Goal: Information Seeking & Learning: Learn about a topic

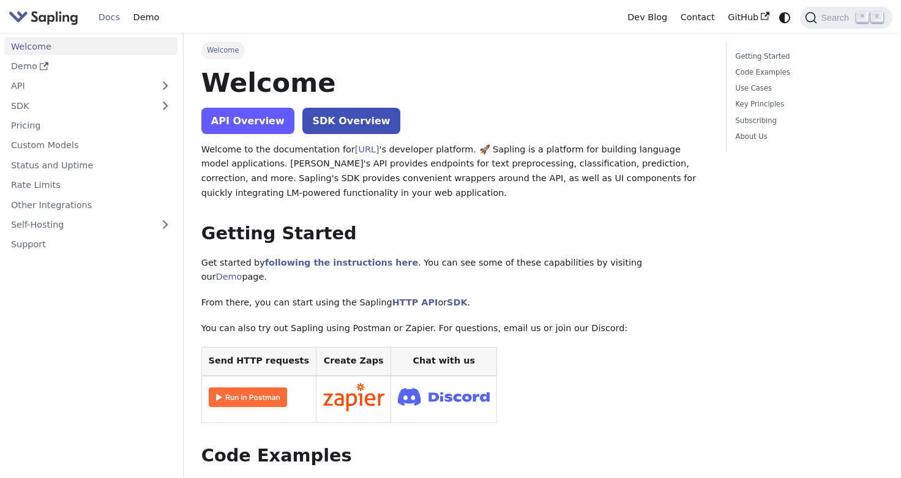
click at [245, 124] on link "API Overview" at bounding box center [247, 121] width 93 height 26
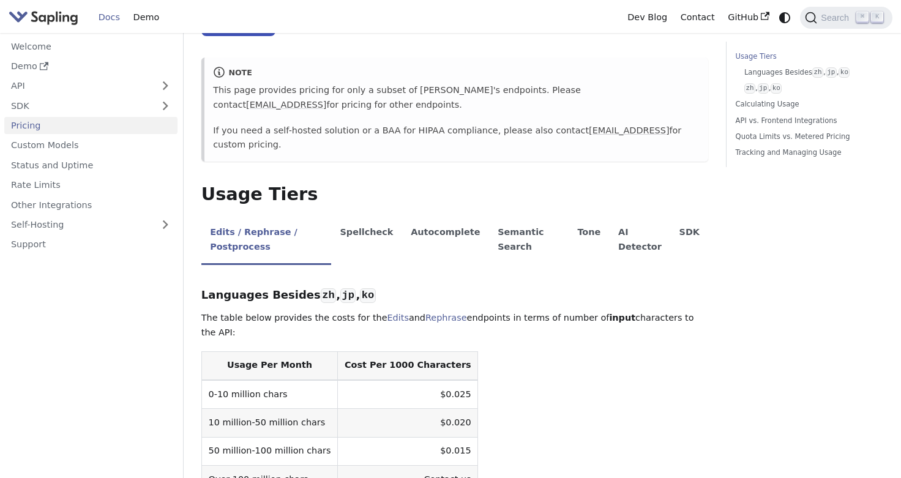
scroll to position [132, 0]
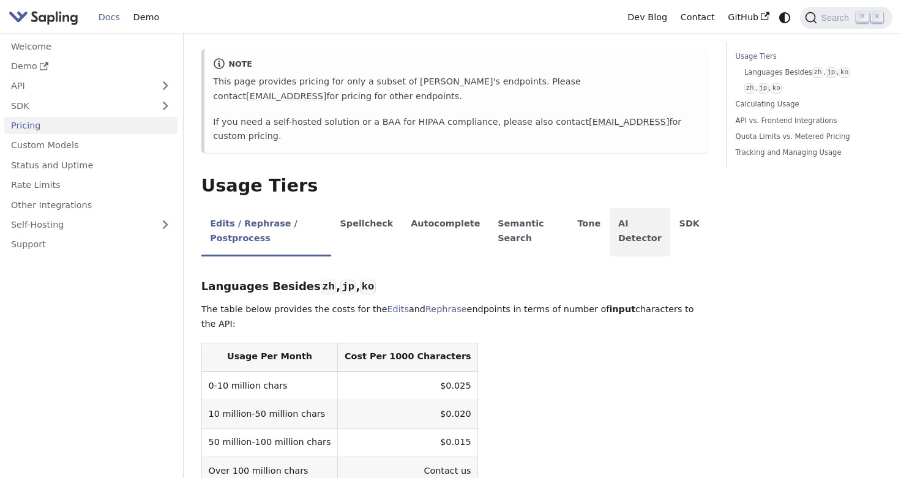
click at [663, 231] on li "AI Detector" at bounding box center [640, 232] width 61 height 48
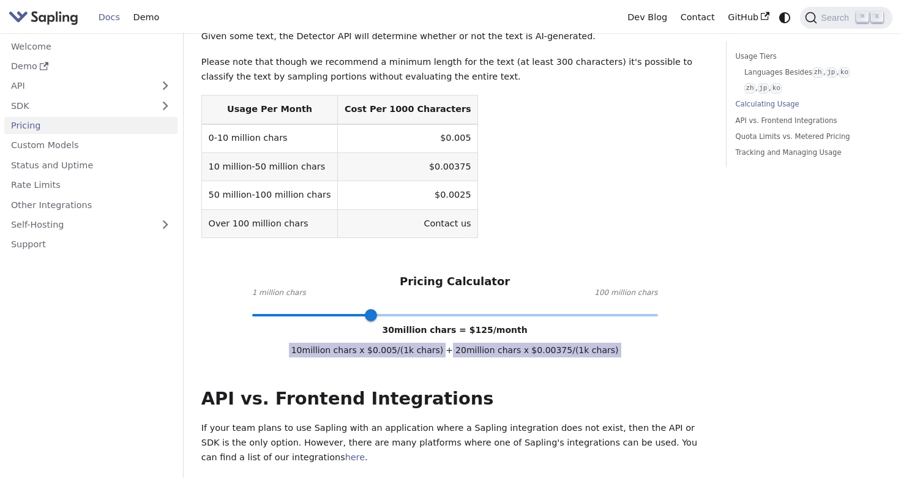
scroll to position [428, 0]
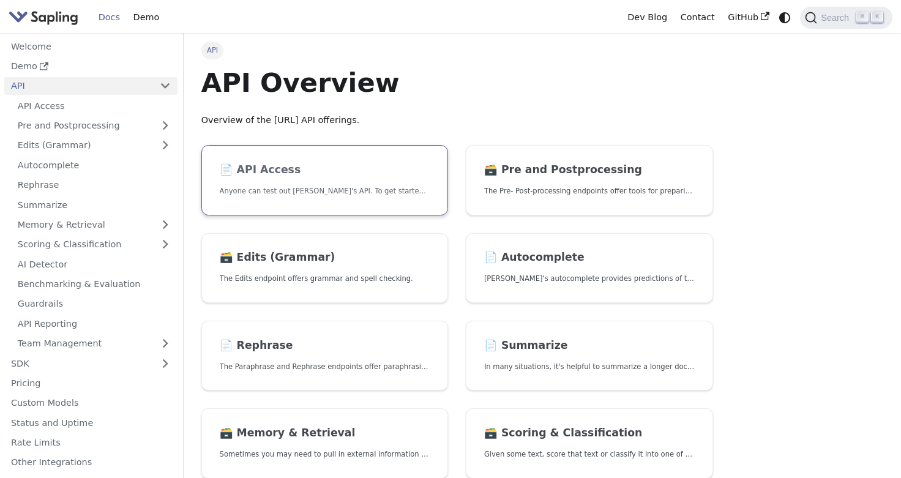
click at [375, 168] on h2 "📄️ API Access" at bounding box center [325, 169] width 211 height 13
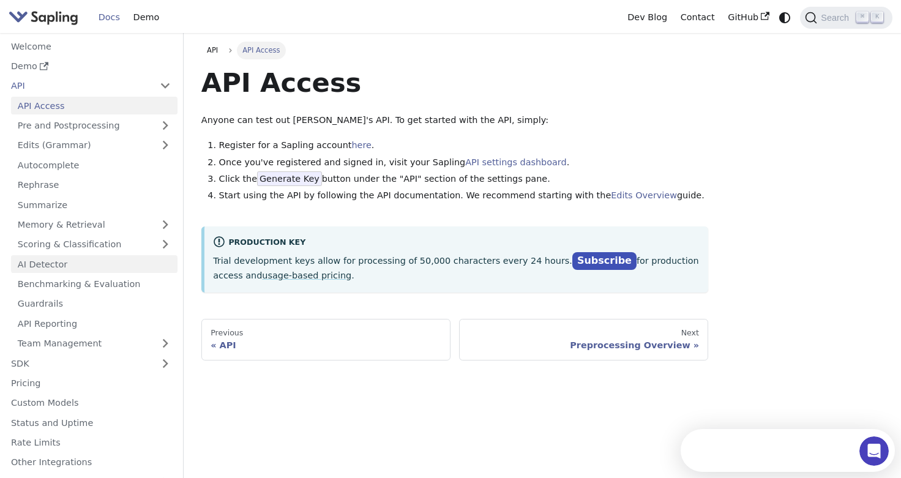
click at [133, 257] on link "AI Detector" at bounding box center [94, 264] width 166 height 18
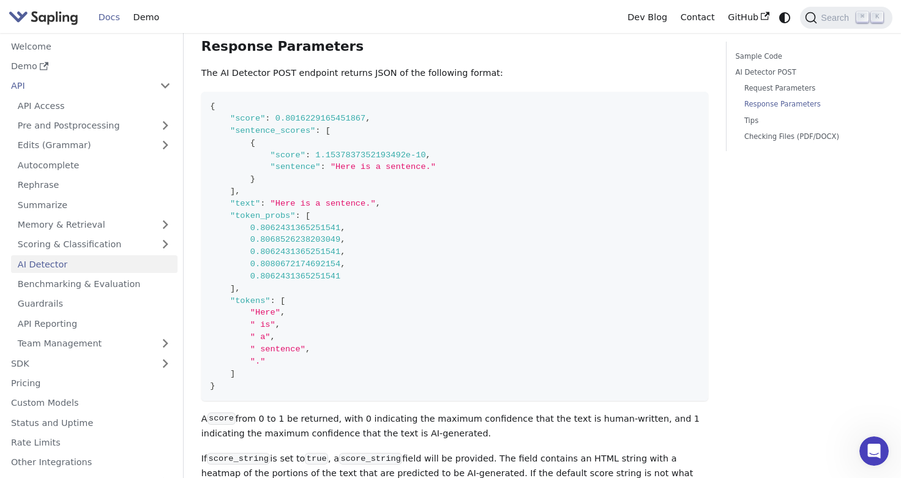
scroll to position [1098, 0]
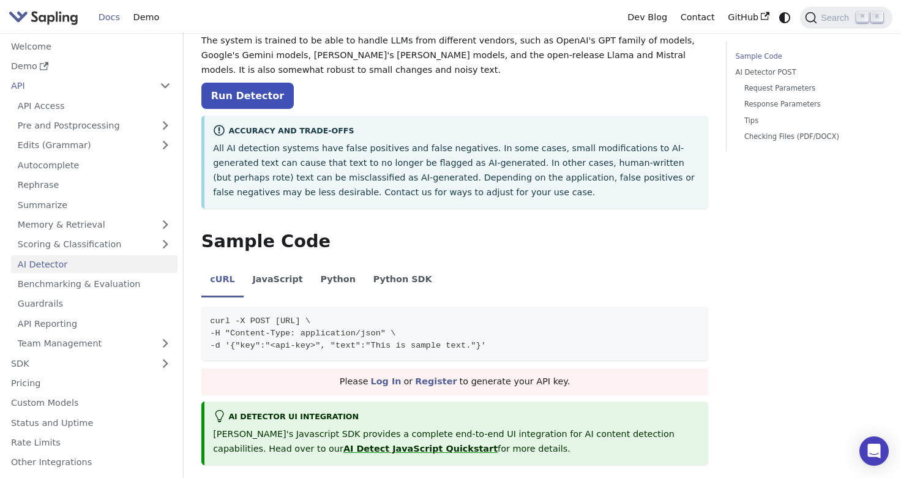
scroll to position [184, 0]
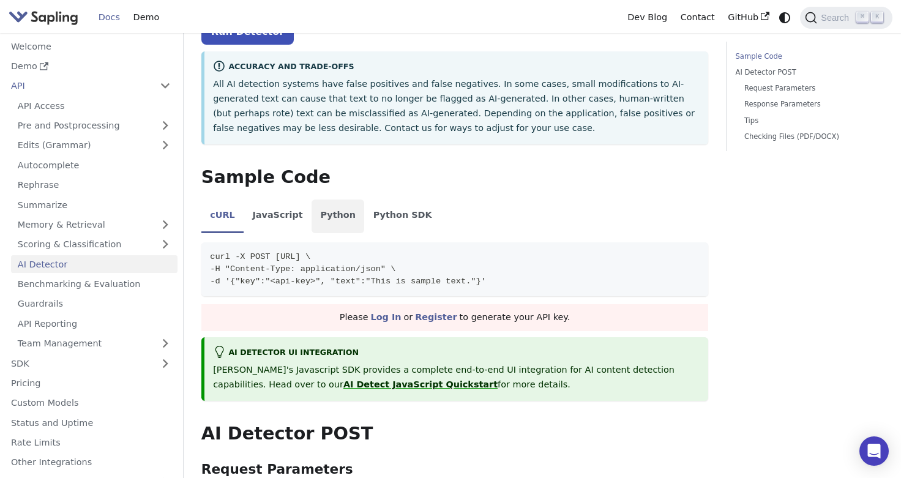
click at [340, 204] on li "Python" at bounding box center [338, 217] width 53 height 34
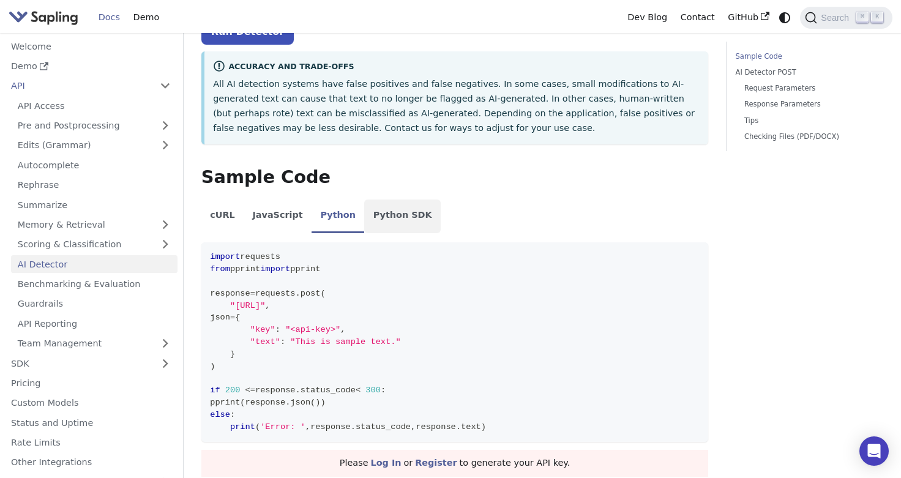
click at [389, 209] on li "Python SDK" at bounding box center [402, 217] width 77 height 34
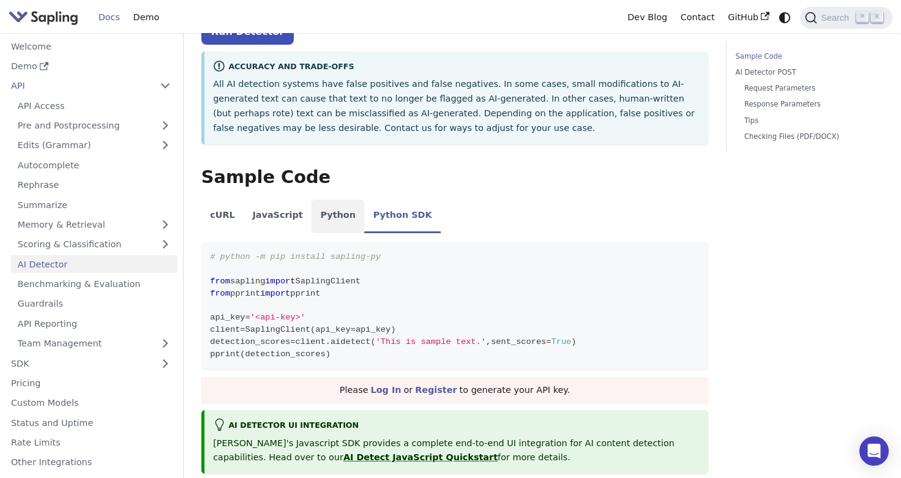
click at [331, 212] on li "Python" at bounding box center [338, 217] width 53 height 34
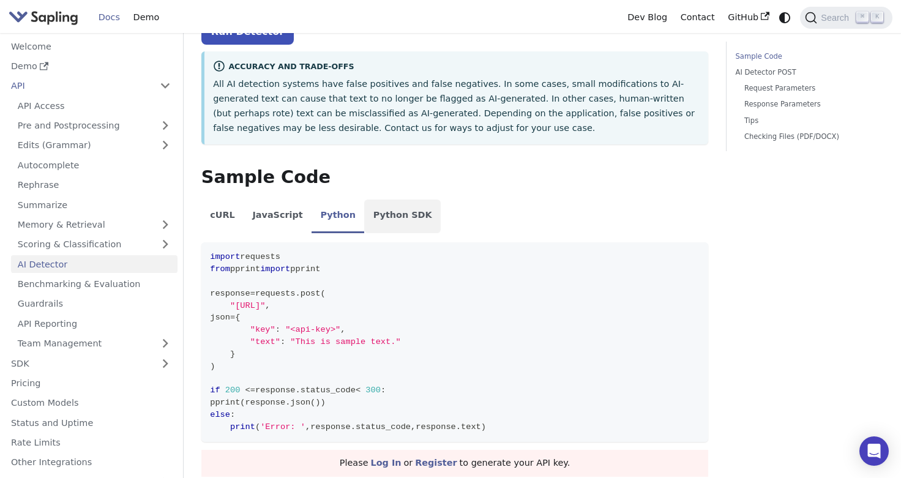
click at [394, 215] on li "Python SDK" at bounding box center [402, 217] width 77 height 34
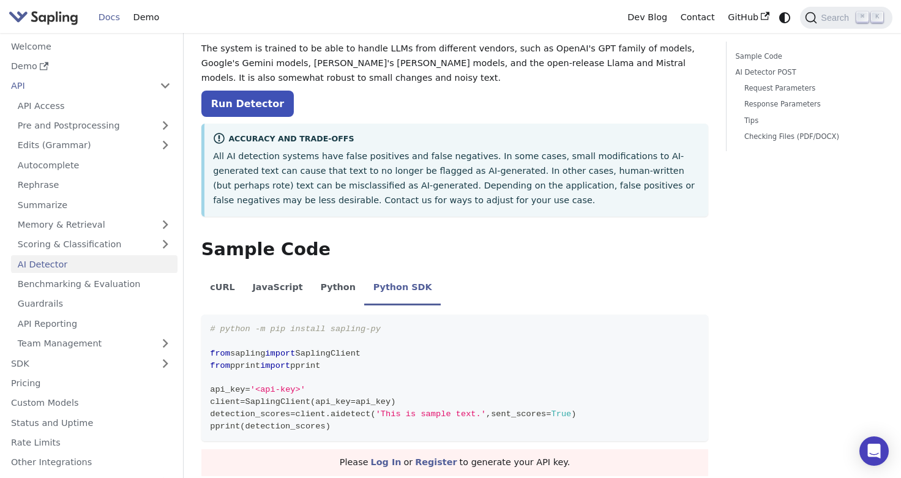
scroll to position [0, 0]
